Goal: Transaction & Acquisition: Book appointment/travel/reservation

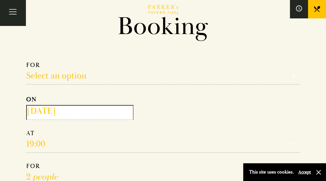
scroll to position [39, 0]
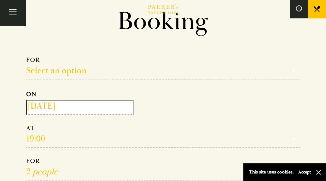
click at [84, 105] on input "[DATE]" at bounding box center [79, 107] width 107 height 15
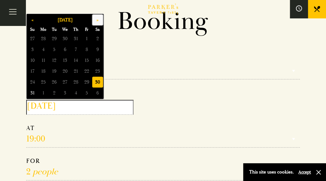
click at [97, 22] on button "»" at bounding box center [97, 19] width 11 height 11
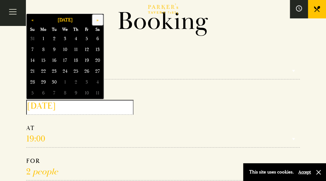
click at [97, 22] on button "»" at bounding box center [97, 19] width 11 height 11
click at [98, 19] on button "»" at bounding box center [97, 19] width 11 height 11
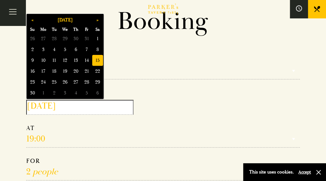
click at [95, 61] on span "15" at bounding box center [97, 60] width 11 height 11
type input "[DATE]"
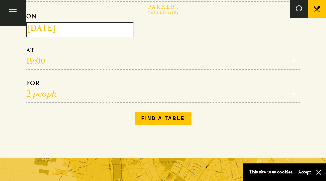
scroll to position [119, 0]
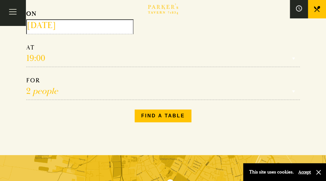
click at [64, 93] on select "1 person 2 people 3 people 4 people 5 people 6 people 7 people 8 people 9 peopl…" at bounding box center [163, 88] width 274 height 23
select select "5"
click at [26, 78] on select "1 person 2 people 3 people 4 people 5 people 6 people 7 people 8 people 9 peopl…" at bounding box center [163, 88] width 274 height 23
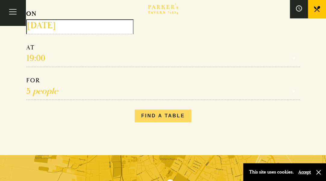
click at [166, 122] on button "Find a table" at bounding box center [163, 116] width 57 height 13
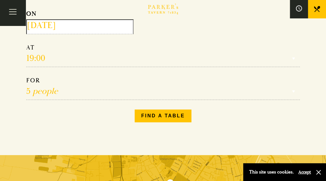
click at [53, 62] on select "Reservation time" at bounding box center [163, 55] width 274 height 23
click at [40, 60] on select "Reservation time" at bounding box center [163, 55] width 274 height 23
click at [46, 59] on select "Reservation time" at bounding box center [163, 55] width 274 height 23
click at [71, 28] on input "[DATE]" at bounding box center [79, 26] width 107 height 15
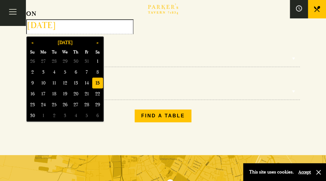
click at [95, 83] on span "15" at bounding box center [97, 83] width 11 height 11
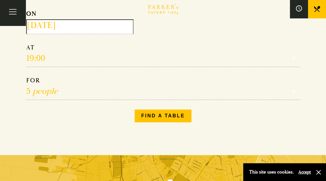
click at [32, 58] on select "Reservation time" at bounding box center [163, 55] width 274 height 23
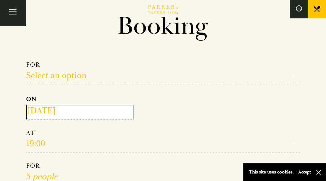
scroll to position [58, 0]
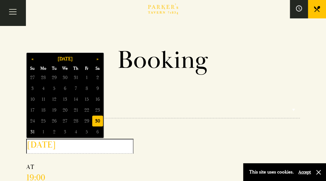
click at [72, 145] on input "[DATE]" at bounding box center [79, 146] width 107 height 15
click at [101, 57] on button "»" at bounding box center [97, 58] width 11 height 11
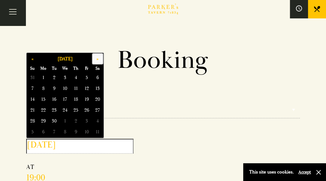
click at [101, 57] on button "»" at bounding box center [97, 58] width 11 height 11
click at [97, 56] on button "»" at bounding box center [97, 58] width 11 height 11
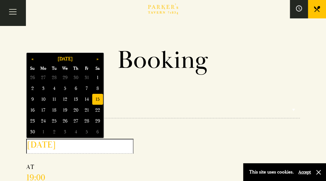
click at [98, 101] on span "15" at bounding box center [97, 99] width 11 height 11
type input "[DATE]"
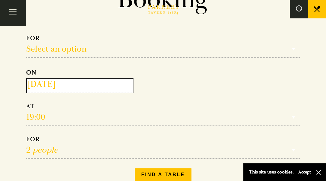
scroll to position [67, 0]
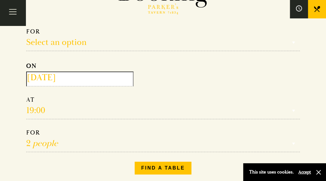
click at [42, 110] on select "Reservation time" at bounding box center [163, 107] width 274 height 23
click at [37, 110] on select "Reservation time" at bounding box center [163, 107] width 274 height 23
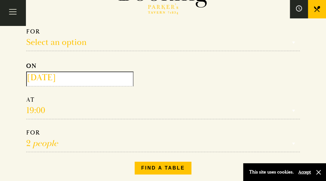
click at [37, 110] on select "Reservation time" at bounding box center [163, 107] width 274 height 23
click at [43, 145] on select "1 person 2 people 3 people 4 people 5 people 6 people 7 people 8 people 9 peopl…" at bounding box center [163, 140] width 274 height 23
select select "5"
click at [26, 130] on select "1 person 2 people 3 people 4 people 5 people 6 people 7 people 8 people 9 peopl…" at bounding box center [163, 140] width 274 height 23
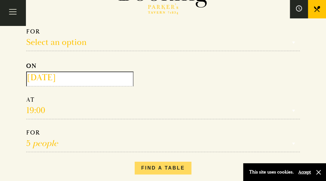
click at [149, 170] on button "Find a table" at bounding box center [163, 168] width 57 height 13
